Goal: Information Seeking & Learning: Learn about a topic

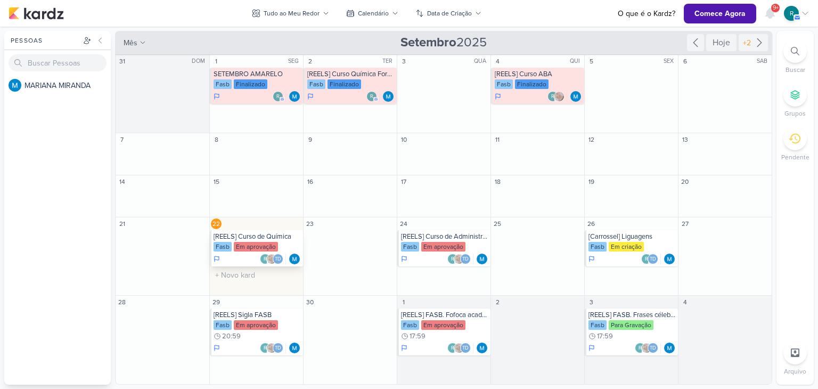
click at [261, 237] on div "[REELS] Curso de Química" at bounding box center [257, 236] width 87 height 9
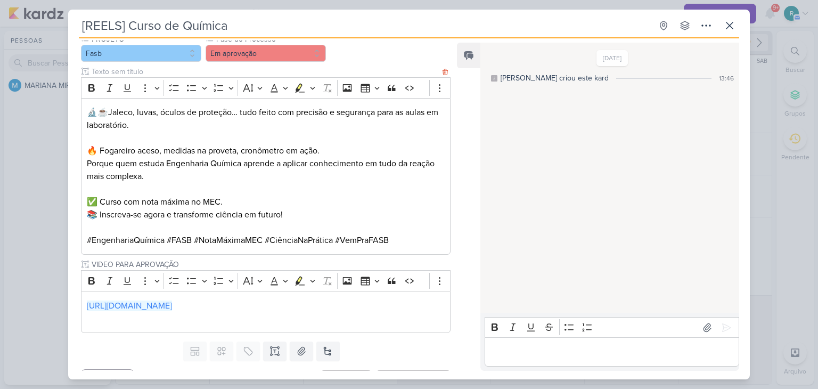
scroll to position [127, 0]
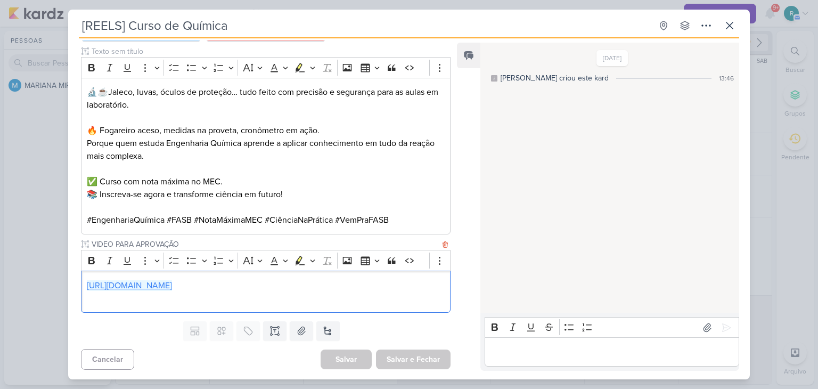
click at [172, 283] on link "[URL][DOMAIN_NAME]" at bounding box center [129, 285] width 85 height 11
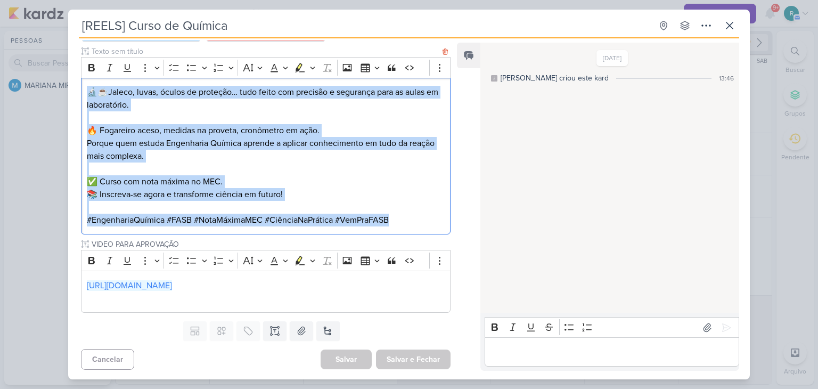
drag, startPoint x: 87, startPoint y: 92, endPoint x: 424, endPoint y: 230, distance: 364.2
click at [424, 230] on div "🔬☕Jaleco, luvas, óculos de proteção… tudo feito com precisão e segurança para a…" at bounding box center [266, 156] width 370 height 157
copy div "🔬☕Jaleco, luvas, óculos de proteção… tudo feito com precisão e segurança para a…"
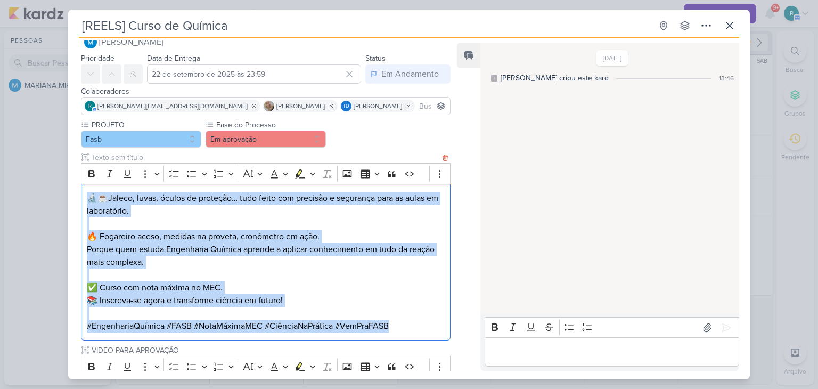
scroll to position [0, 0]
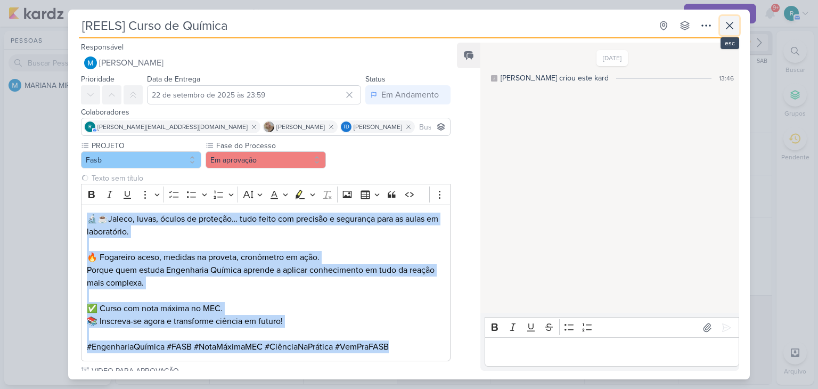
click at [727, 25] on icon at bounding box center [729, 25] width 13 height 13
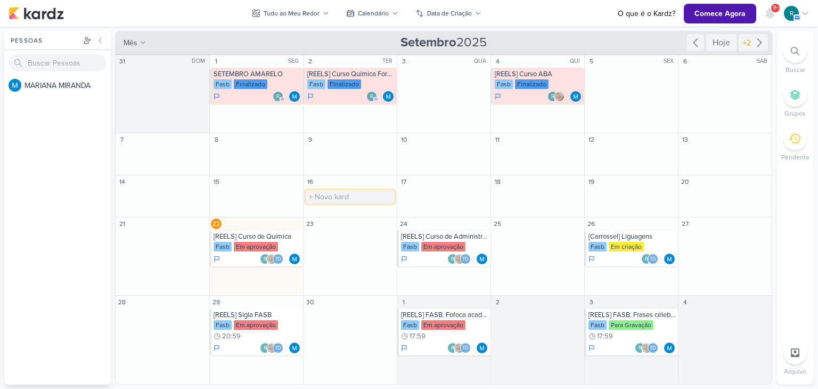
click at [359, 199] on input "text" at bounding box center [350, 196] width 89 height 13
click at [639, 239] on div "[Carrossel] Liguagens" at bounding box center [631, 236] width 87 height 9
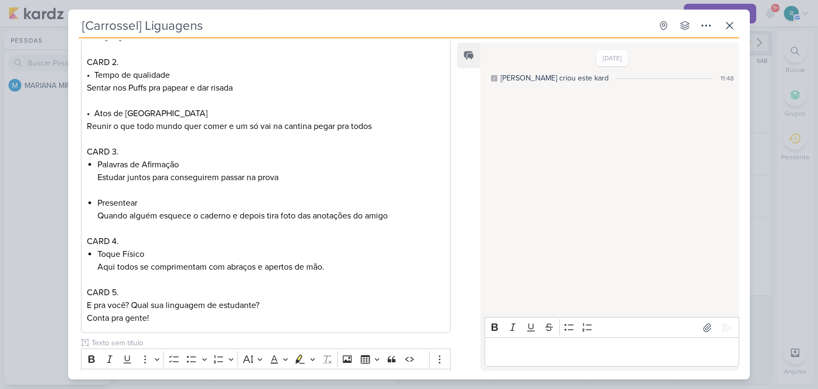
scroll to position [462, 0]
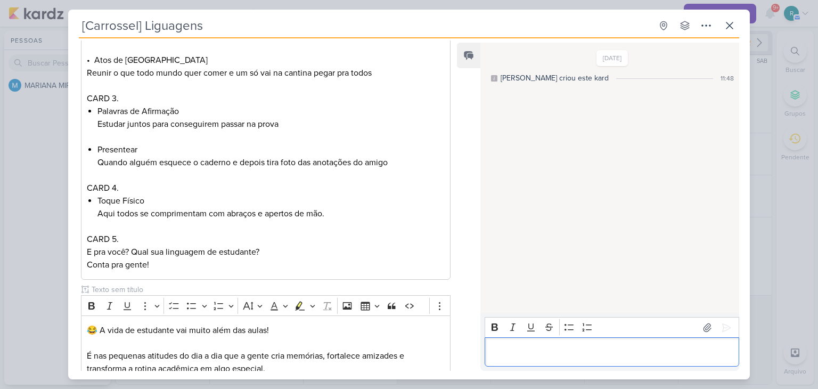
click at [533, 341] on div "Editor editing area: main" at bounding box center [612, 351] width 255 height 29
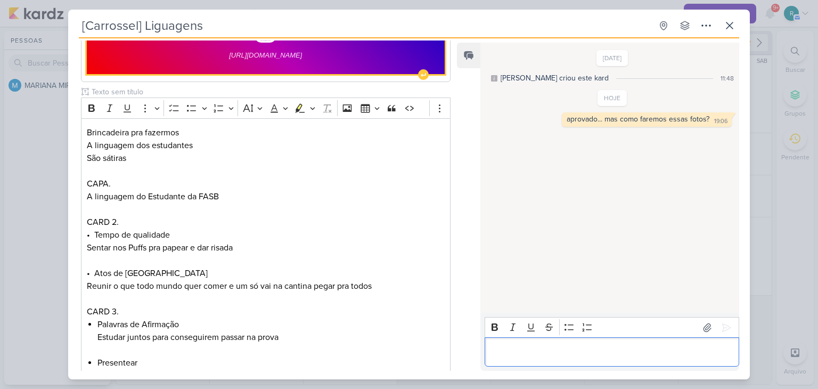
scroll to position [196, 0]
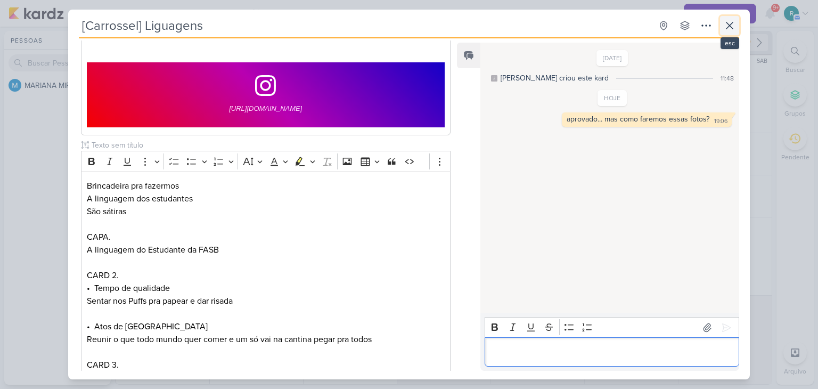
click at [734, 26] on icon at bounding box center [729, 25] width 13 height 13
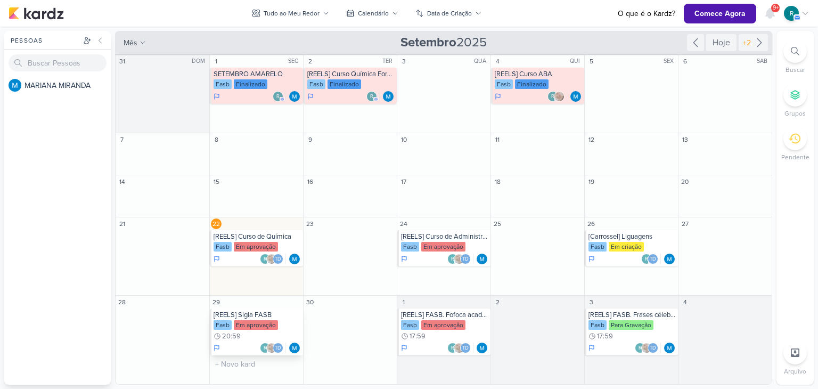
click at [249, 318] on div "[REELS] Sigla FASB" at bounding box center [257, 314] width 87 height 9
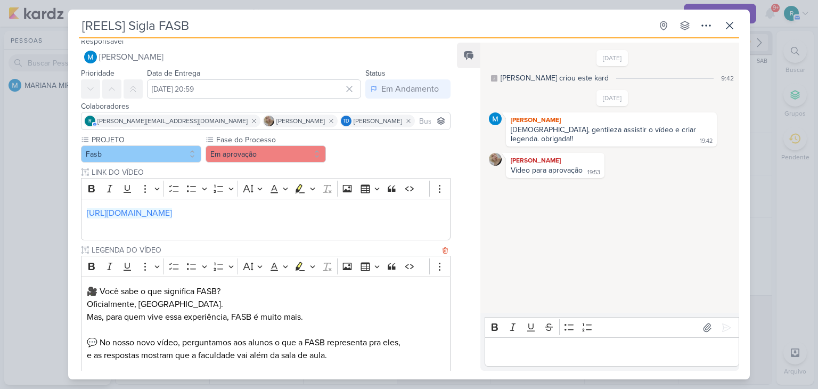
scroll to position [0, 0]
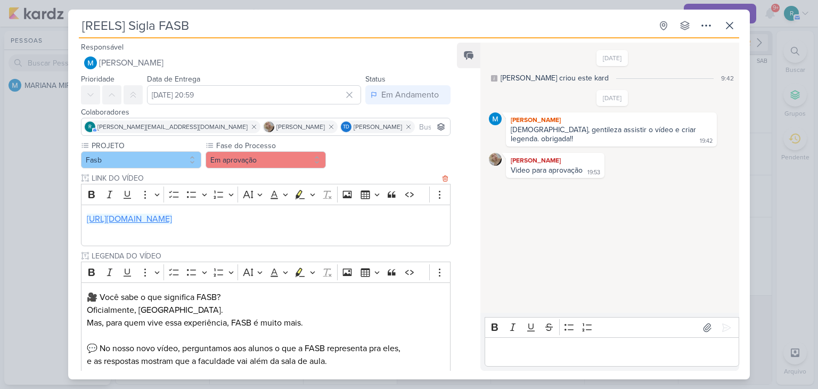
click at [172, 216] on link "[URL][DOMAIN_NAME]" at bounding box center [129, 219] width 85 height 11
drag, startPoint x: 517, startPoint y: 345, endPoint x: 513, endPoint y: 337, distance: 8.3
click at [518, 343] on div "Editor editing area: main" at bounding box center [612, 351] width 255 height 29
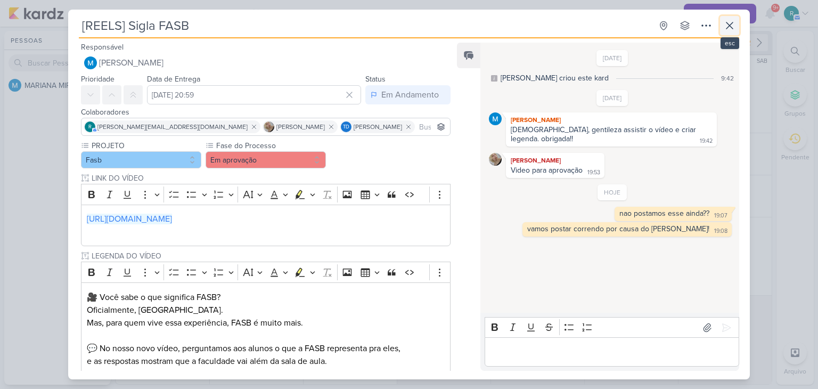
click at [730, 25] on icon at bounding box center [729, 25] width 6 height 6
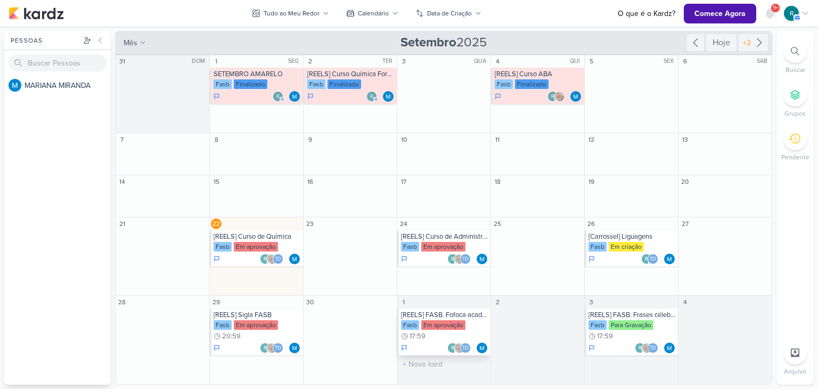
click at [435, 316] on div "[REELS] FASB. Fofoca acadêmica" at bounding box center [444, 314] width 87 height 9
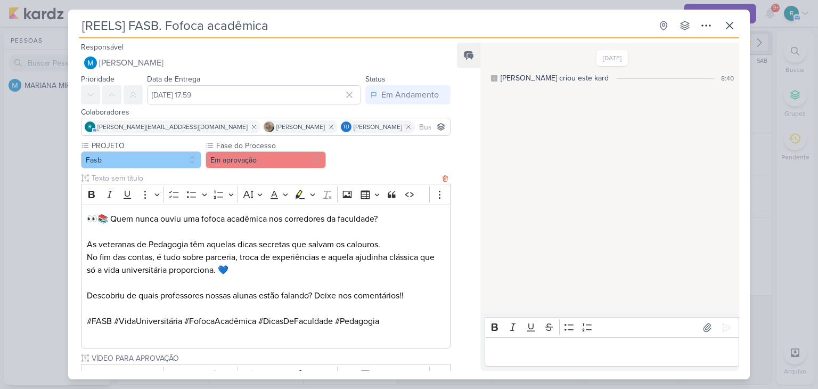
scroll to position [114, 0]
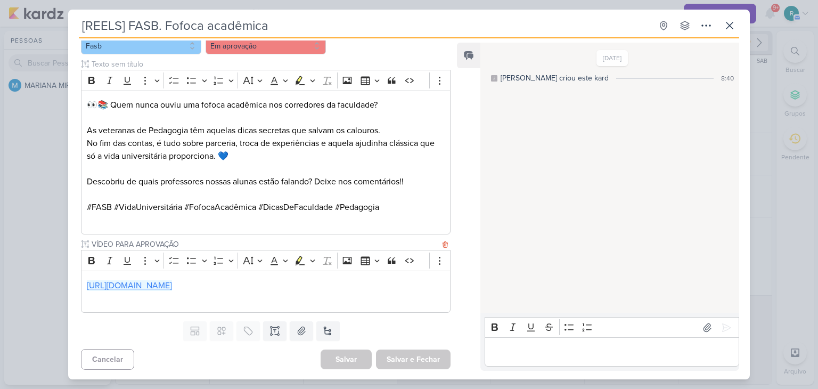
click at [172, 284] on link "[URL][DOMAIN_NAME]" at bounding box center [129, 285] width 85 height 11
click at [172, 287] on link "[URL][DOMAIN_NAME]" at bounding box center [129, 285] width 85 height 11
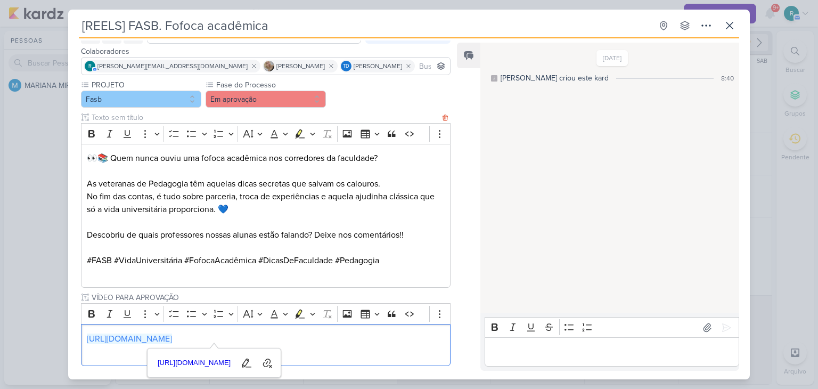
scroll to position [7, 0]
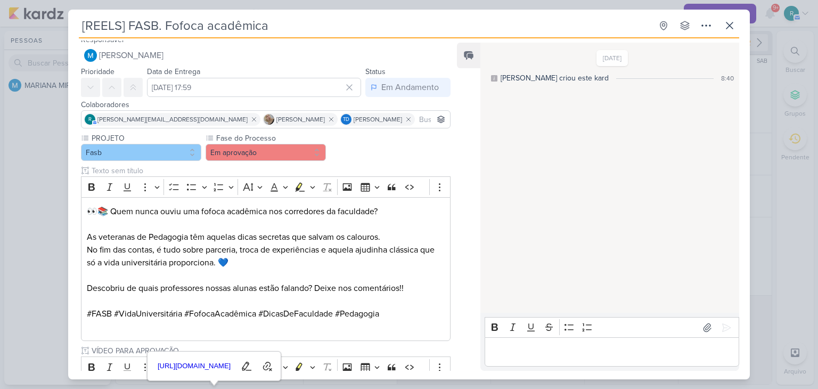
click at [534, 349] on p "Editor editing area: main" at bounding box center [611, 352] width 243 height 13
click at [726, 26] on icon at bounding box center [729, 25] width 13 height 13
